Goal: Task Accomplishment & Management: Complete application form

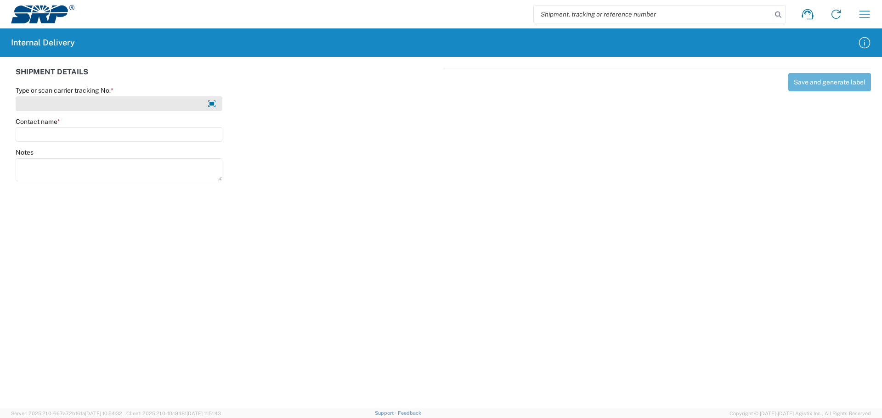
click at [43, 103] on input "Type or scan carrier tracking No. *" at bounding box center [119, 103] width 207 height 15
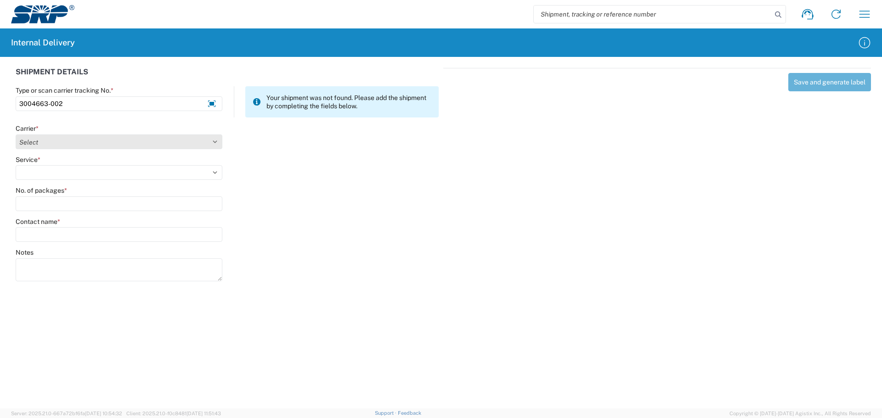
type input "3004663-002"
click at [43, 141] on select "Select Amazon Logistics ATI Trucking BC Dimerco Logistics Empire Southwest FedE…" at bounding box center [119, 142] width 207 height 15
select select "18714"
click at [16, 135] on select "Select Amazon Logistics ATI Trucking BC Dimerco Logistics Empire Southwest FedE…" at bounding box center [119, 142] width 207 height 15
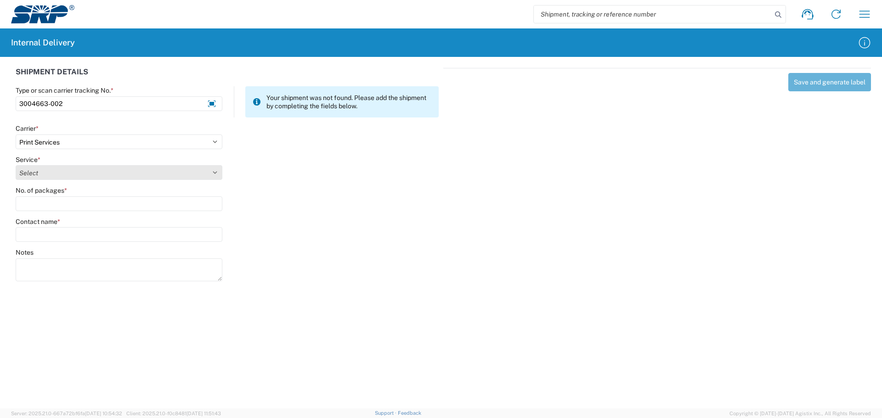
click at [63, 173] on select "Select Ground Inter-office" at bounding box center [119, 172] width 207 height 15
select select "35764"
click at [16, 165] on select "Select Ground Inter-office" at bounding box center [119, 172] width 207 height 15
click at [55, 208] on input "No. of packages *" at bounding box center [119, 204] width 207 height 15
type input "1"
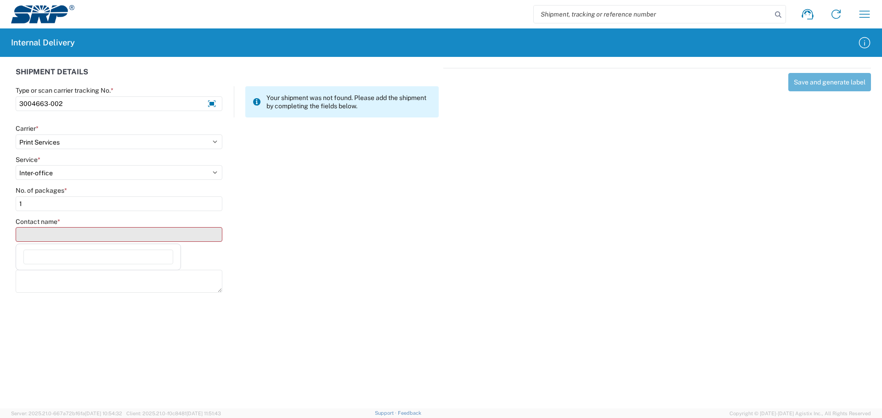
click at [52, 236] on input "Contact name *" at bounding box center [119, 234] width 207 height 15
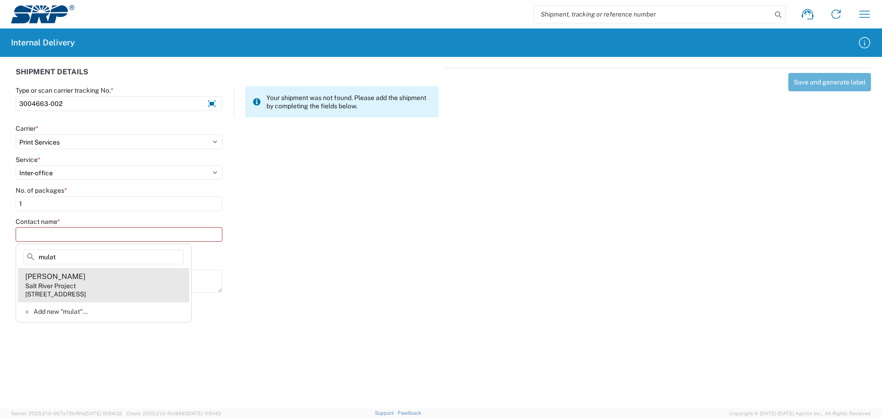
type input "mulat"
click at [70, 276] on div "[PERSON_NAME]" at bounding box center [55, 277] width 60 height 10
type input "[PERSON_NAME]"
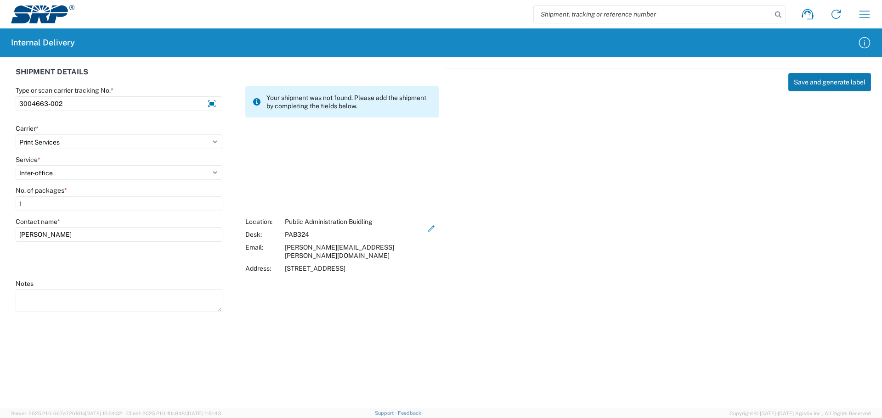
click at [820, 85] on button "Save and generate label" at bounding box center [829, 82] width 83 height 18
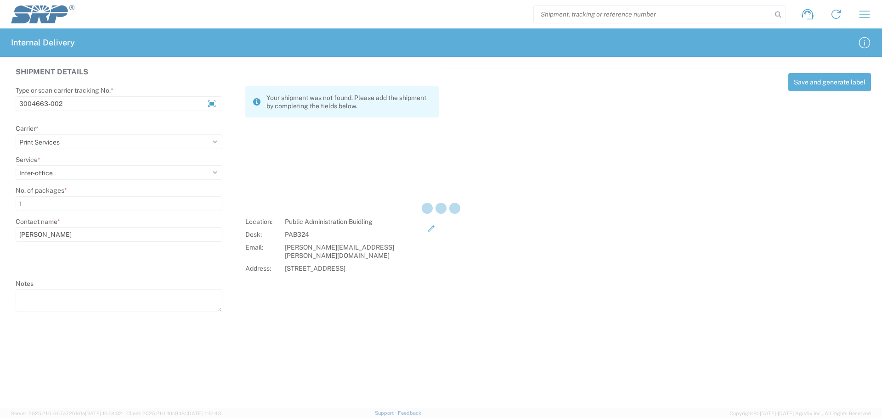
select select
